Goal: Find specific page/section: Find specific page/section

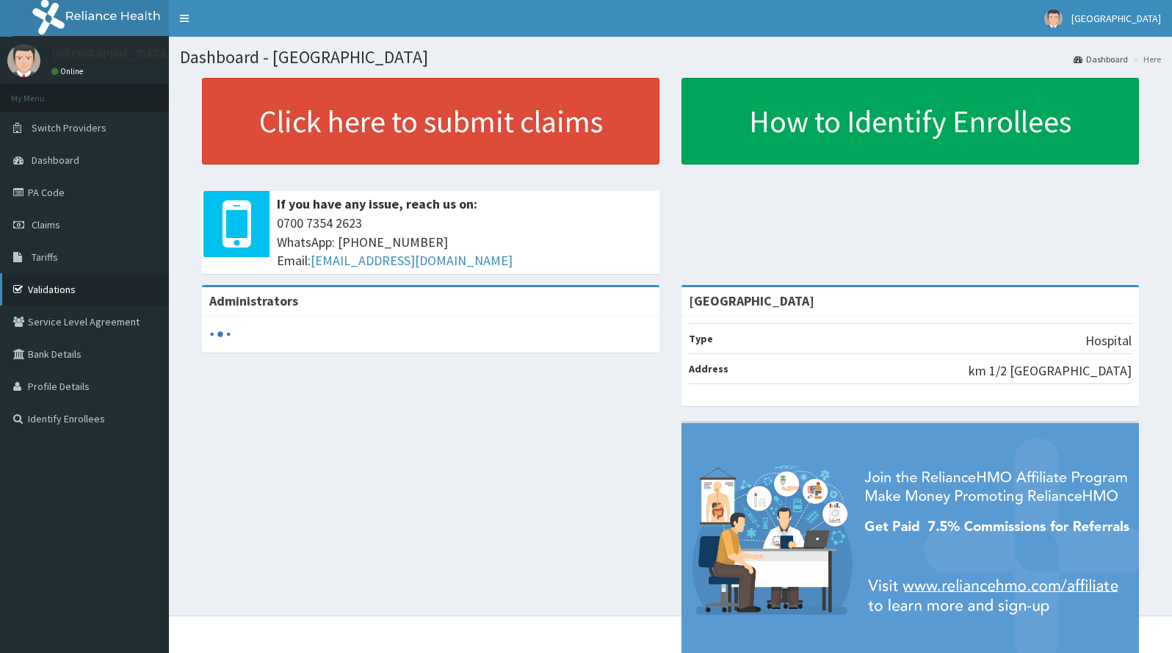
click at [53, 286] on link "Validations" at bounding box center [84, 289] width 169 height 32
click at [45, 288] on link "Validations" at bounding box center [84, 289] width 169 height 32
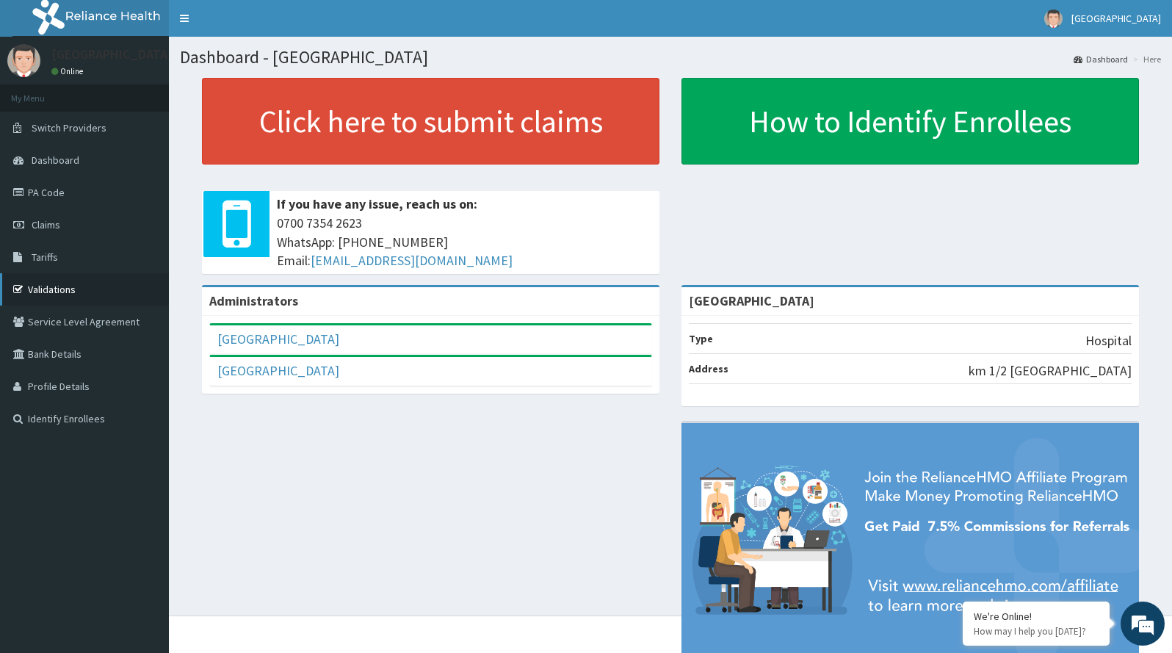
click at [62, 283] on link "Validations" at bounding box center [84, 289] width 169 height 32
click at [54, 280] on link "Validations" at bounding box center [84, 289] width 169 height 32
